Goal: Information Seeking & Learning: Learn about a topic

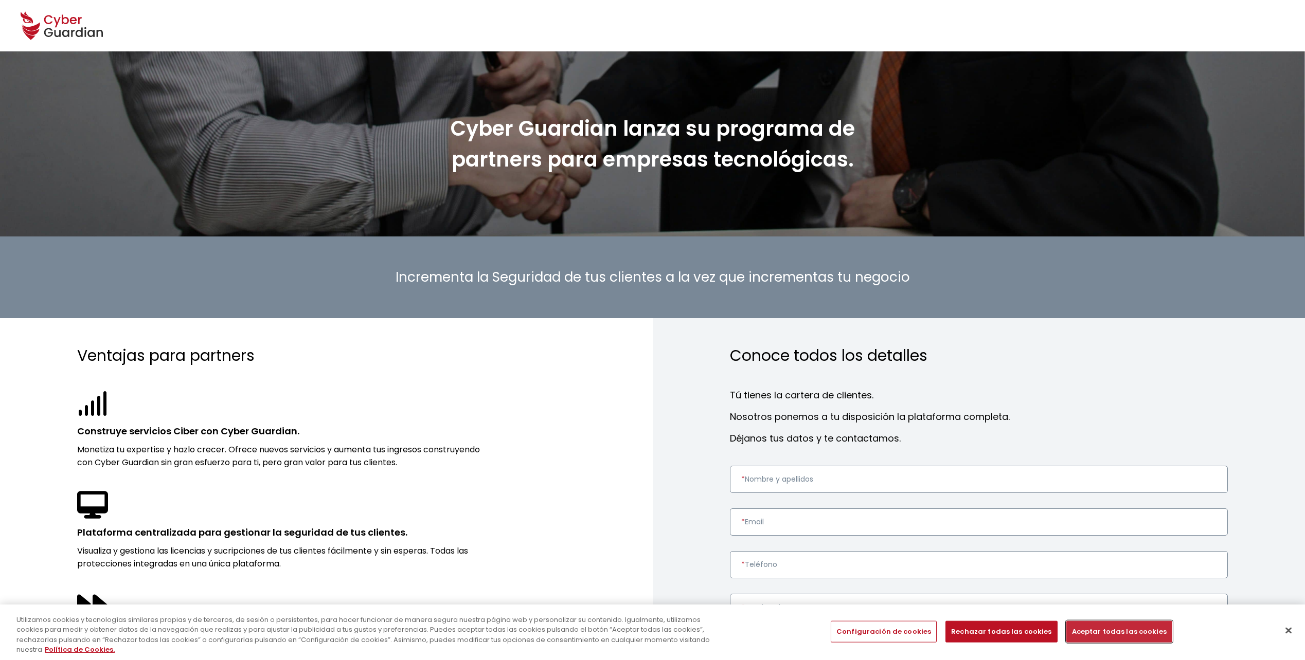
click at [1133, 635] on button "Aceptar todas las cookies" at bounding box center [1119, 632] width 106 height 22
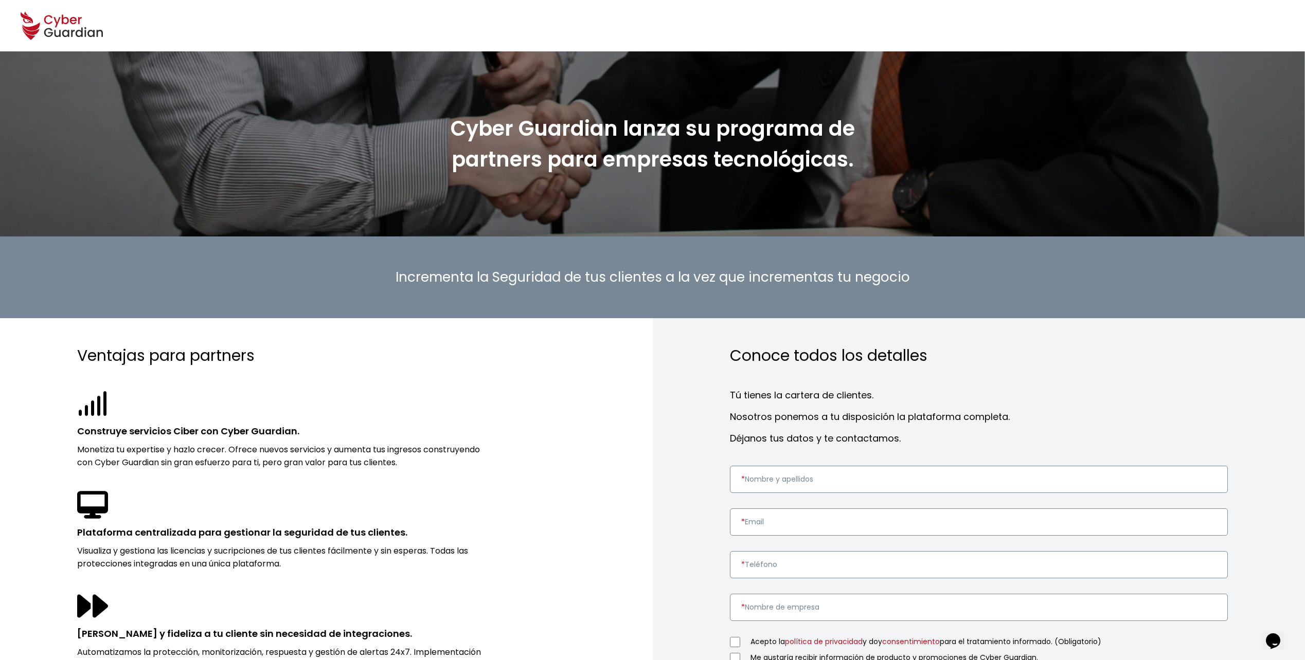
drag, startPoint x: 461, startPoint y: 130, endPoint x: 866, endPoint y: 160, distance: 406.0
click at [866, 160] on h1 "Cyber Guardian lanza su programa de partners para empresas tecnológicas." at bounding box center [652, 144] width 463 height 62
drag, startPoint x: 866, startPoint y: 160, endPoint x: 845, endPoint y: 169, distance: 22.2
click at [845, 169] on strong "Cyber Guardian lanza su programa de partners para empresas tecnológicas." at bounding box center [653, 144] width 404 height 60
drag, startPoint x: 452, startPoint y: 131, endPoint x: 914, endPoint y: 190, distance: 465.7
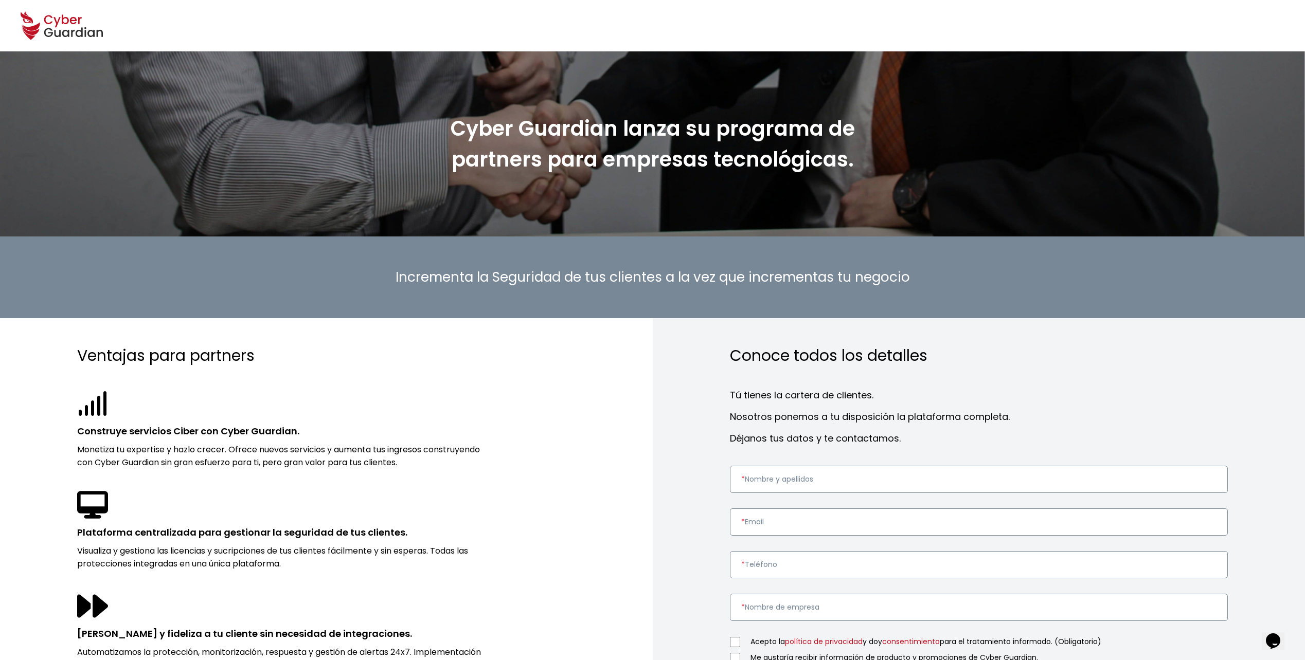
click at [914, 190] on div "Cyber Guardian lanza su programa de partners para empresas tecnológicas." at bounding box center [652, 143] width 1305 height 185
drag, startPoint x: 914, startPoint y: 190, endPoint x: 758, endPoint y: 201, distance: 156.2
click at [764, 198] on div "Cyber Guardian lanza su programa de partners para empresas tecnológicas." at bounding box center [652, 143] width 1305 height 185
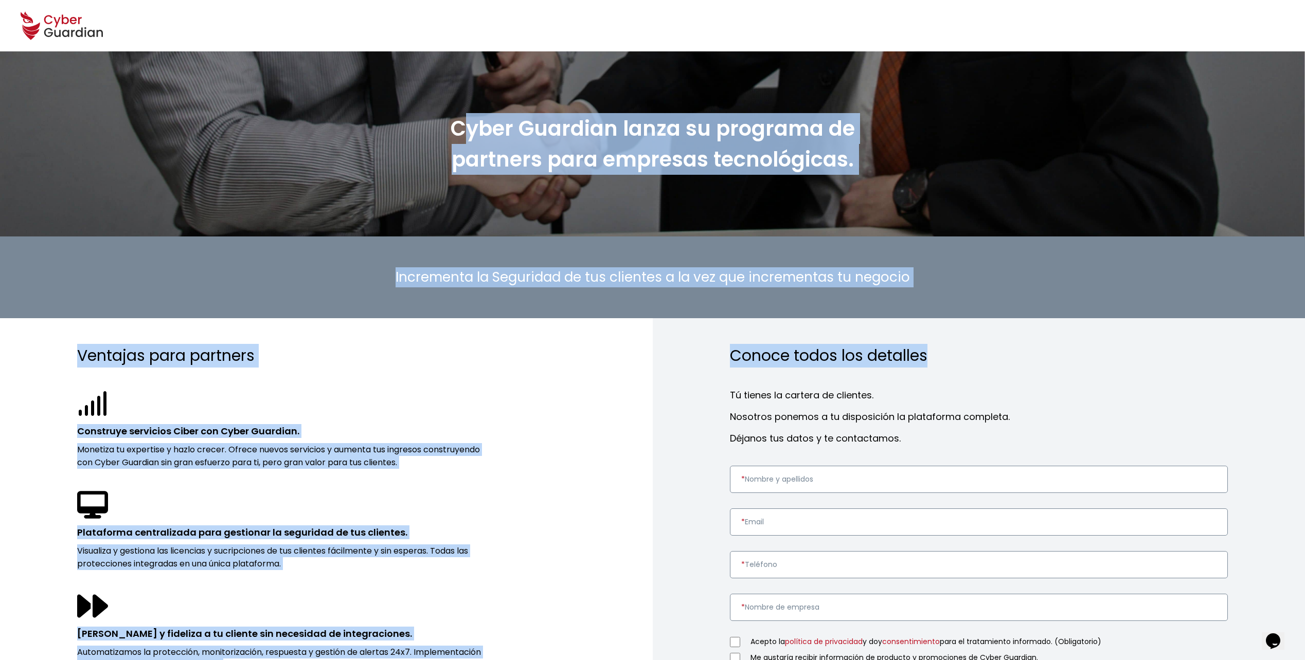
drag, startPoint x: 454, startPoint y: 132, endPoint x: 942, endPoint y: 358, distance: 537.3
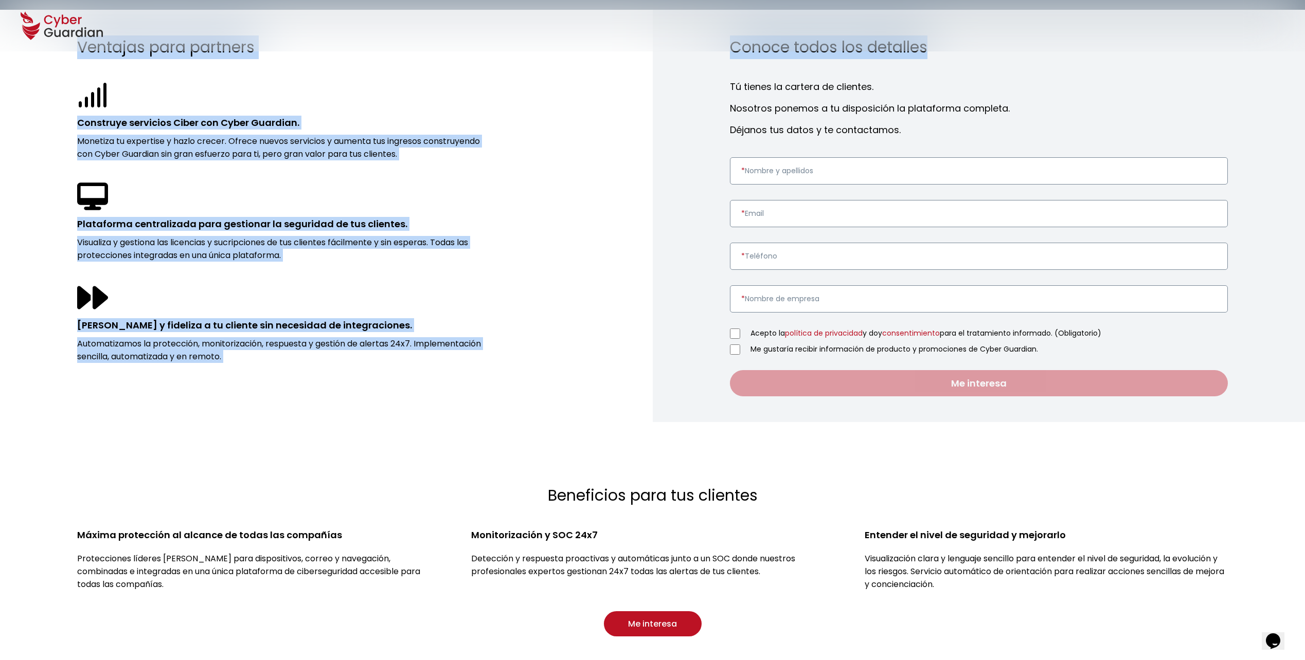
click at [599, 329] on div "Ventajas para partners Construye servicios Ciber con Cyber Guardian. Monetiza t…" at bounding box center [326, 216] width 653 height 413
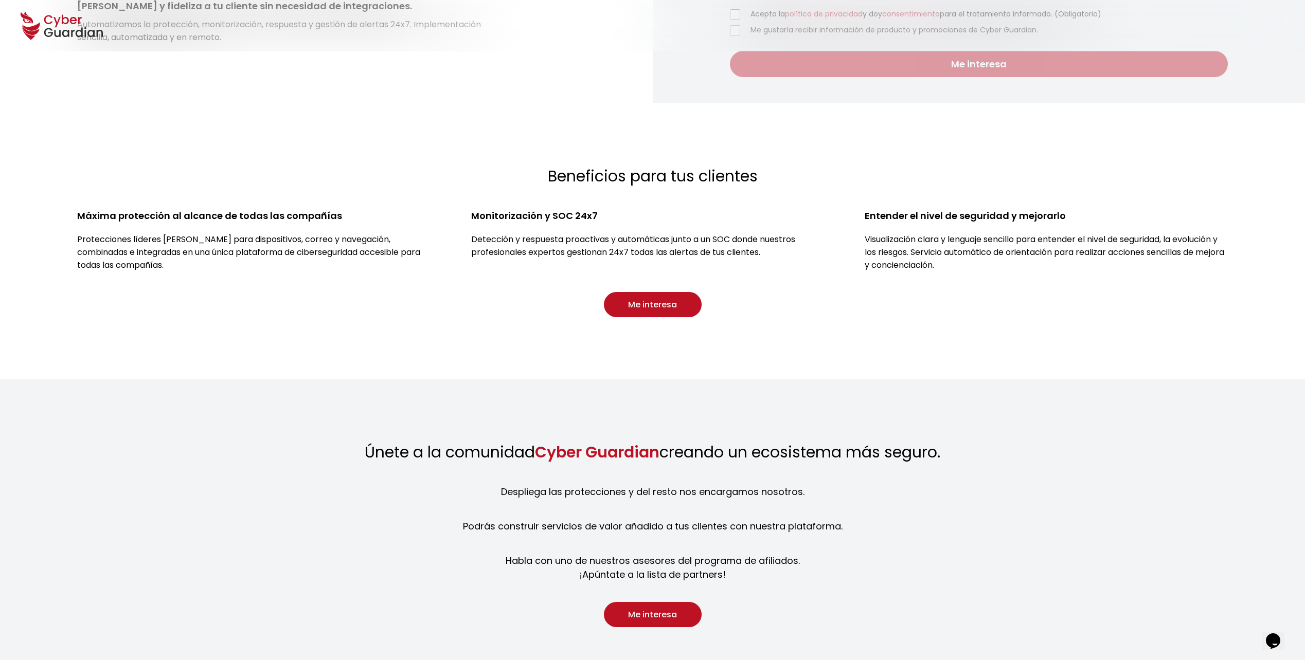
scroll to position [773, 0]
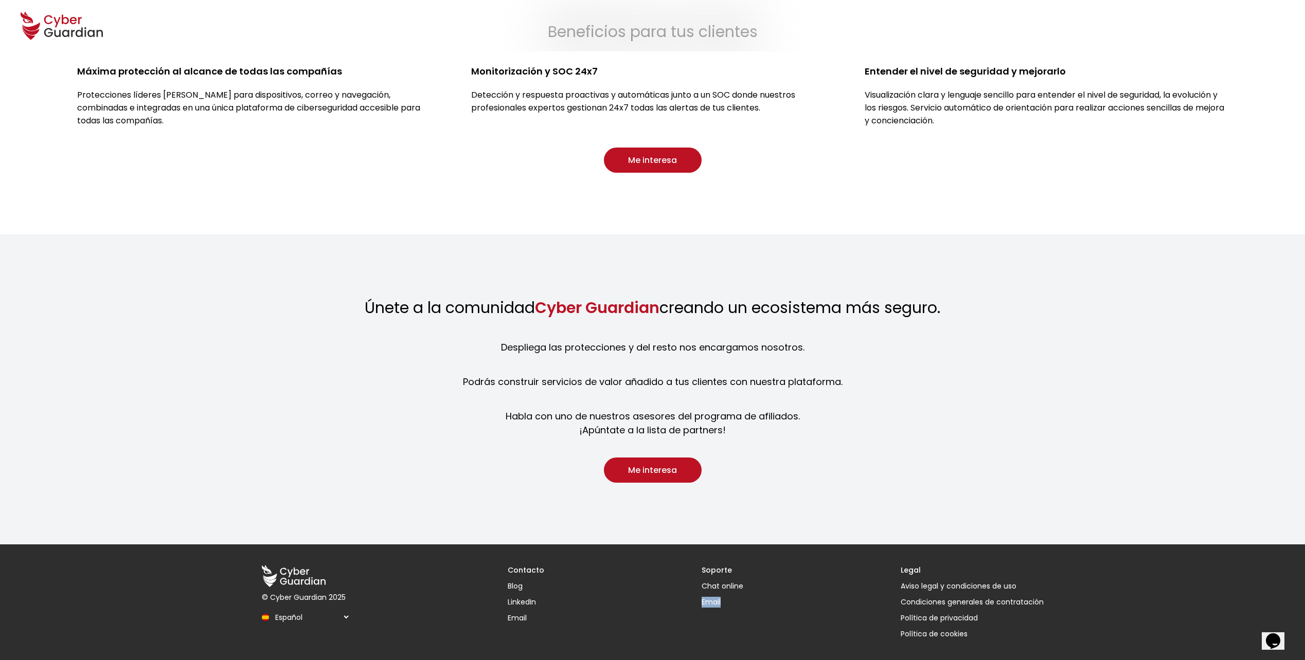
drag, startPoint x: 684, startPoint y: 626, endPoint x: 739, endPoint y: 621, distance: 55.2
click at [739, 621] on div "© Cyber Guardian 2025 Español English Português (BR) Contacto Blog LinkedIn Ema…" at bounding box center [652, 603] width 823 height 116
drag, startPoint x: 739, startPoint y: 621, endPoint x: 924, endPoint y: 483, distance: 230.7
click at [924, 482] on section "Únete a la comunidad Cyber Guardian creando un ecosistema más seguro. Despliega…" at bounding box center [652, 390] width 1305 height 310
